Goal: Transaction & Acquisition: Purchase product/service

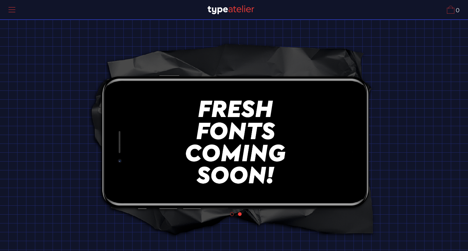
click at [413, 157] on div "1 2" at bounding box center [234, 137] width 468 height 209
click at [298, 147] on img at bounding box center [235, 141] width 201 height 113
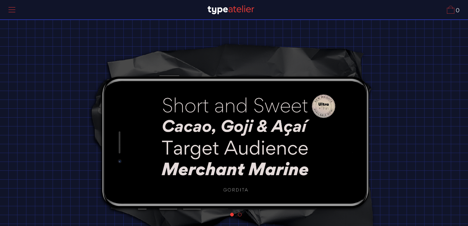
click at [15, 10] on div at bounding box center [11, 10] width 17 height 16
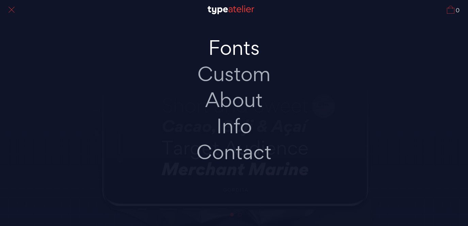
click at [250, 47] on link "Fonts" at bounding box center [234, 48] width 143 height 26
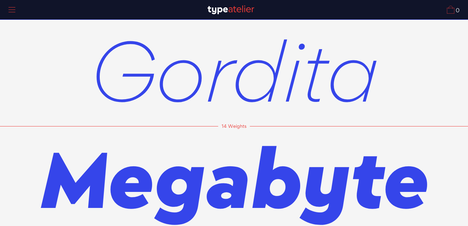
scroll to position [82, 0]
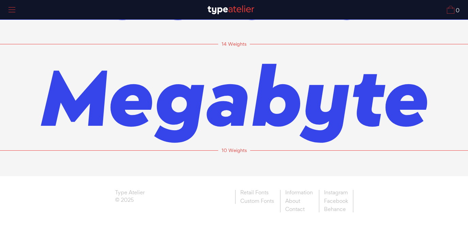
click at [256, 80] on span "Megabyte" at bounding box center [234, 97] width 388 height 108
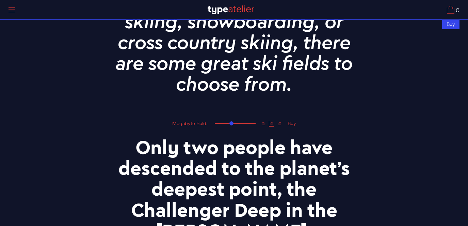
scroll to position [1259, 0]
